Goal: Task Accomplishment & Management: Manage account settings

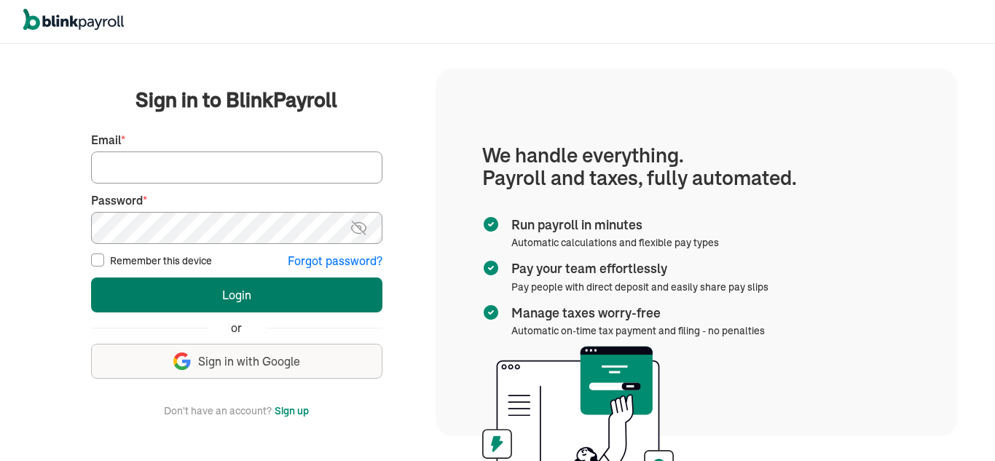
type input "[EMAIL_ADDRESS][DOMAIN_NAME]"
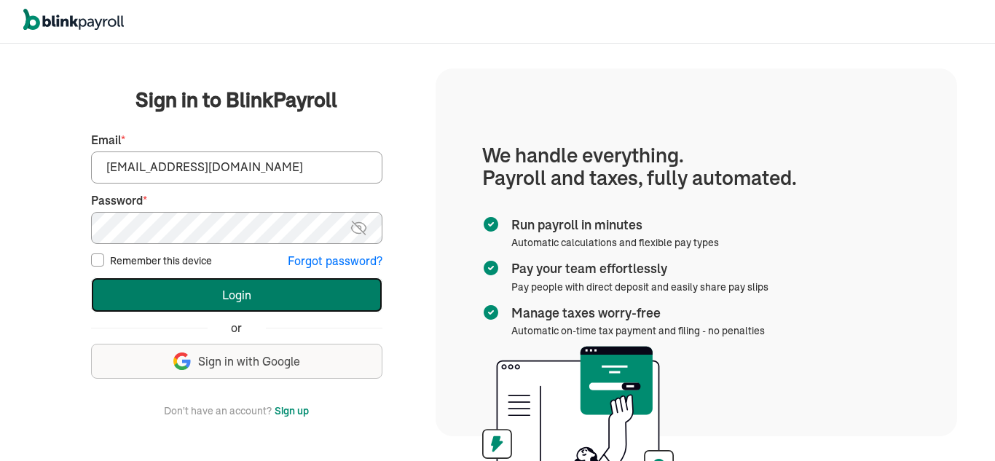
click at [228, 288] on button "Login" at bounding box center [236, 295] width 291 height 35
